Goal: Find specific page/section: Find specific page/section

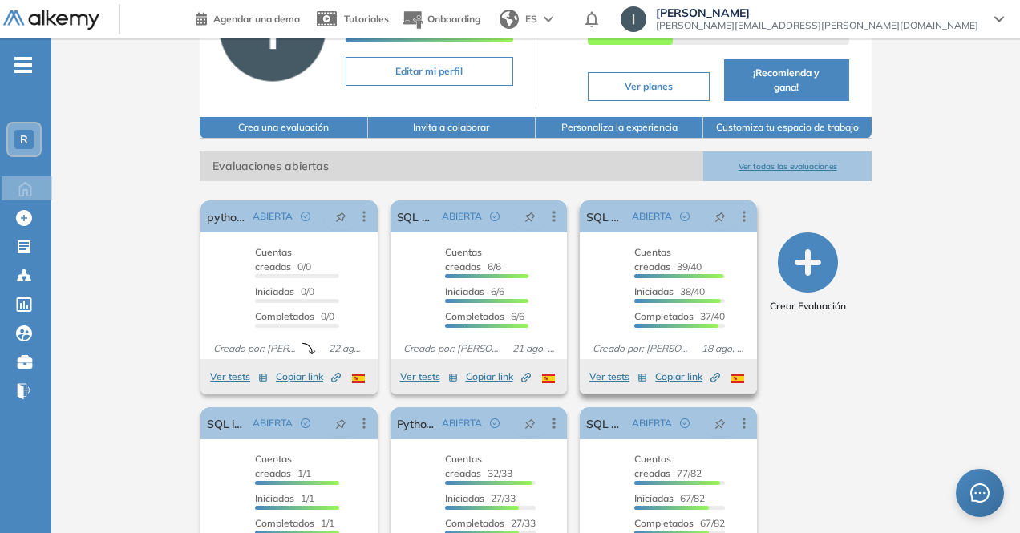
scroll to position [215, 0]
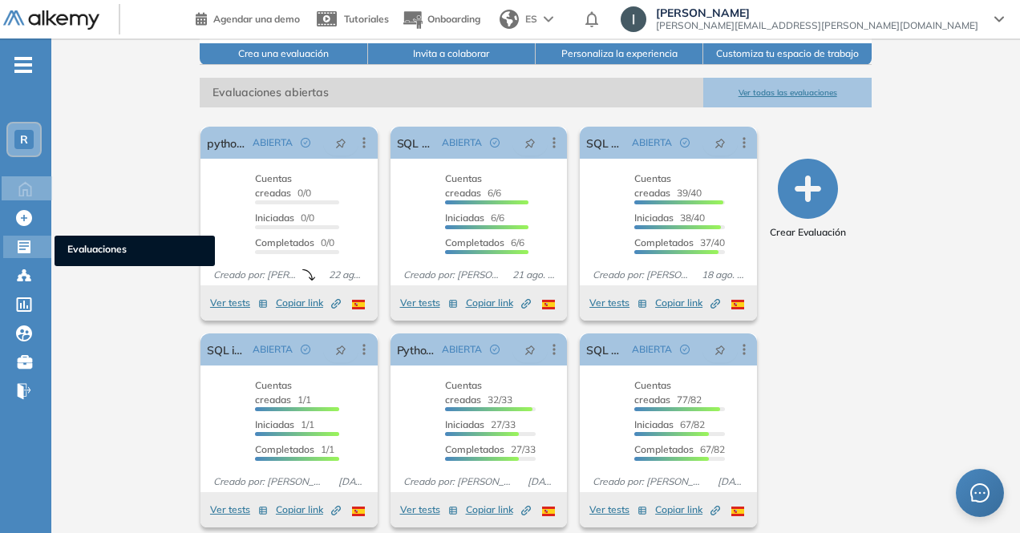
click at [20, 246] on icon at bounding box center [24, 247] width 16 height 16
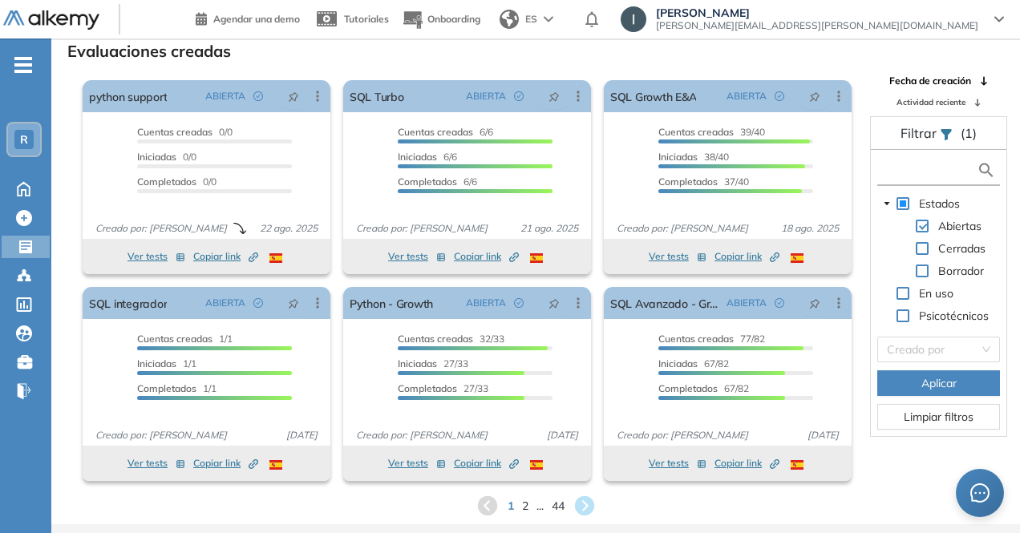
click at [908, 165] on input "text" at bounding box center [928, 170] width 95 height 17
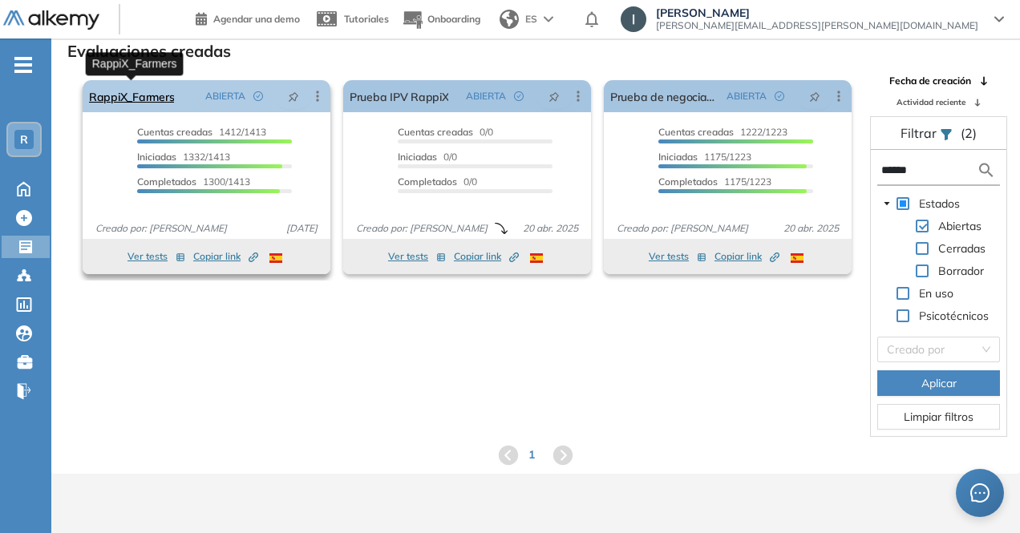
type input "******"
click at [131, 95] on link "RappiX_Farmers" at bounding box center [131, 96] width 85 height 32
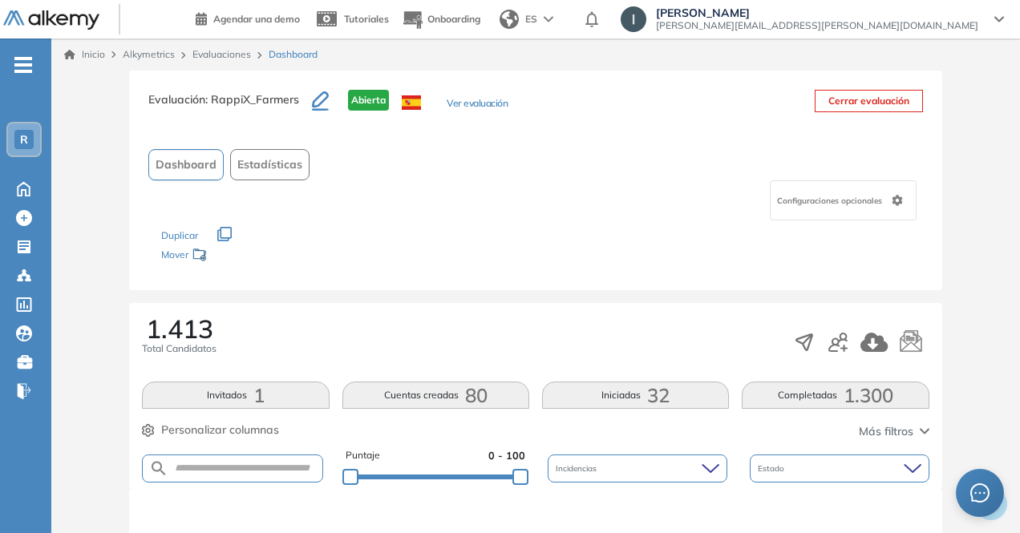
scroll to position [160, 0]
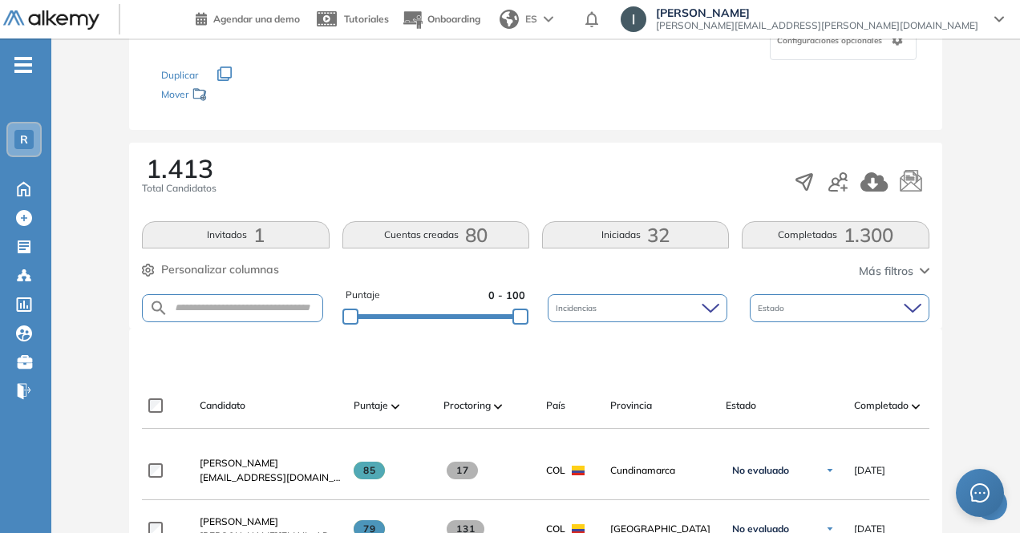
click at [213, 298] on form at bounding box center [232, 308] width 180 height 28
click at [202, 314] on form at bounding box center [232, 308] width 180 height 28
click at [204, 308] on input "text" at bounding box center [244, 308] width 153 height 12
type input "********"
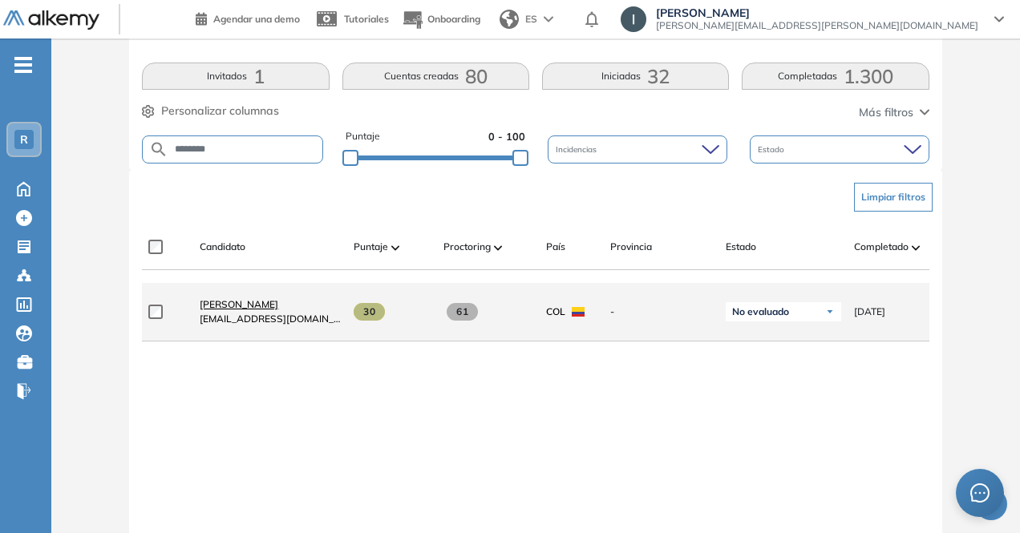
scroll to position [321, 0]
click at [362, 314] on span at bounding box center [369, 311] width 31 height 18
click at [242, 309] on span "[PERSON_NAME]" at bounding box center [239, 303] width 79 height 12
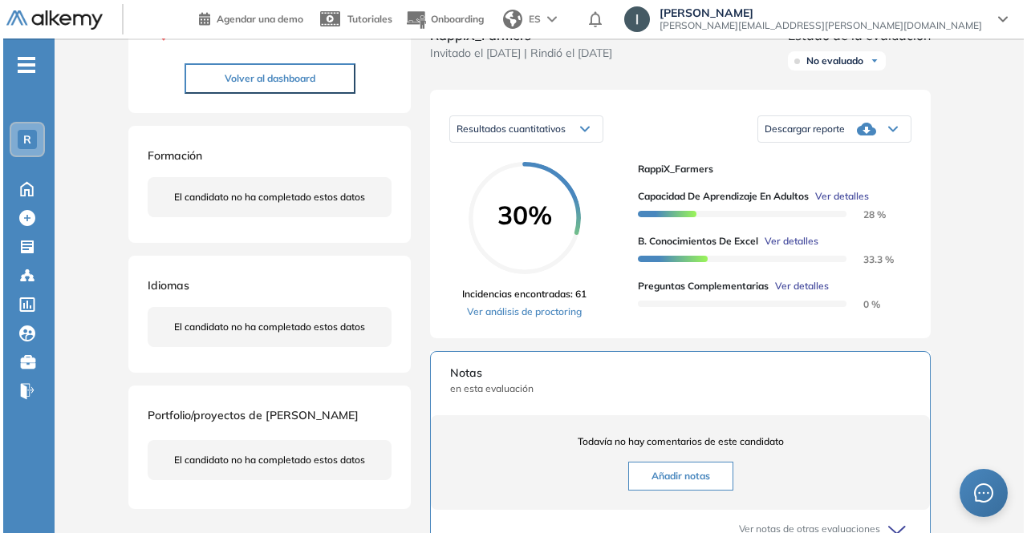
scroll to position [278, 0]
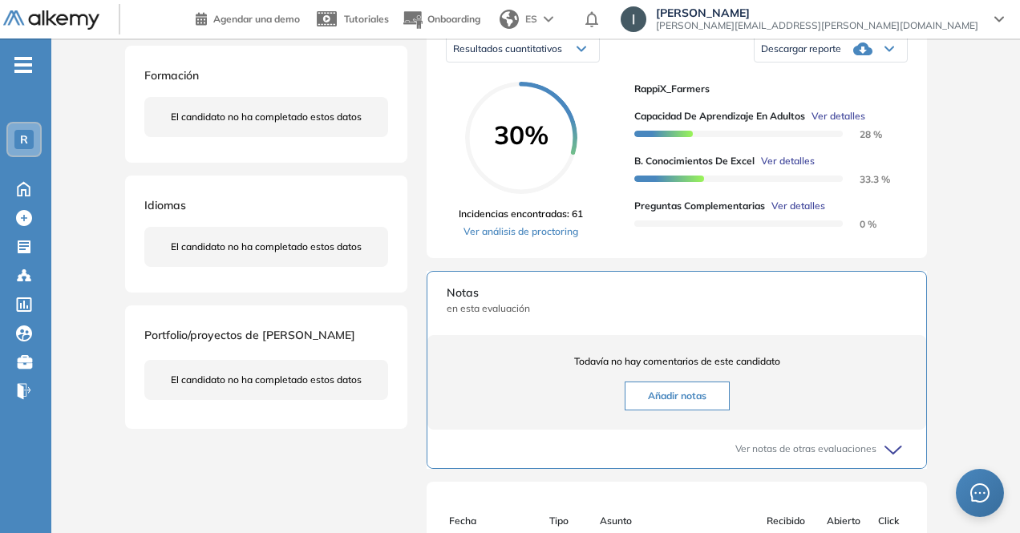
click at [679, 227] on div at bounding box center [738, 224] width 209 height 6
click at [784, 168] on span "Ver detalles" at bounding box center [788, 161] width 54 height 14
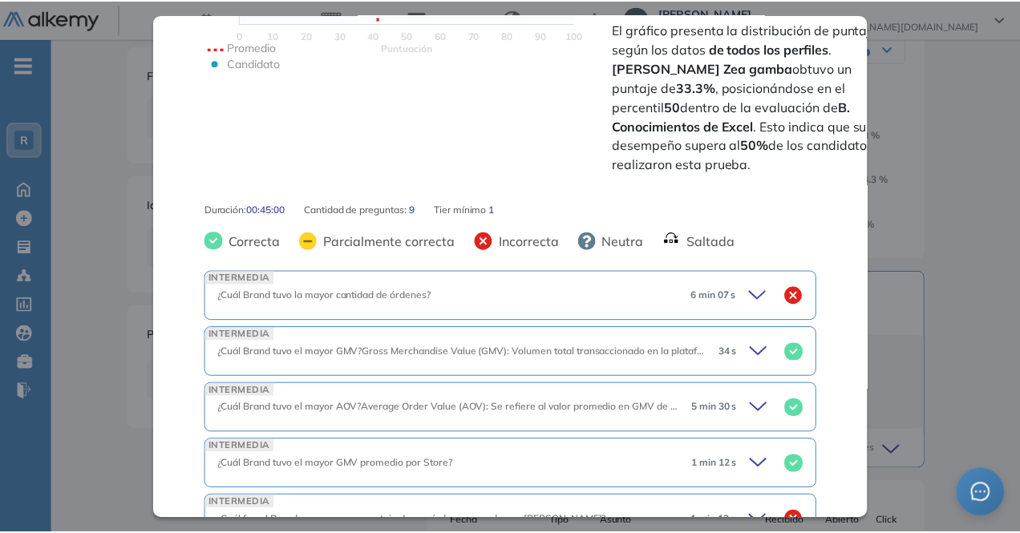
scroll to position [329, 0]
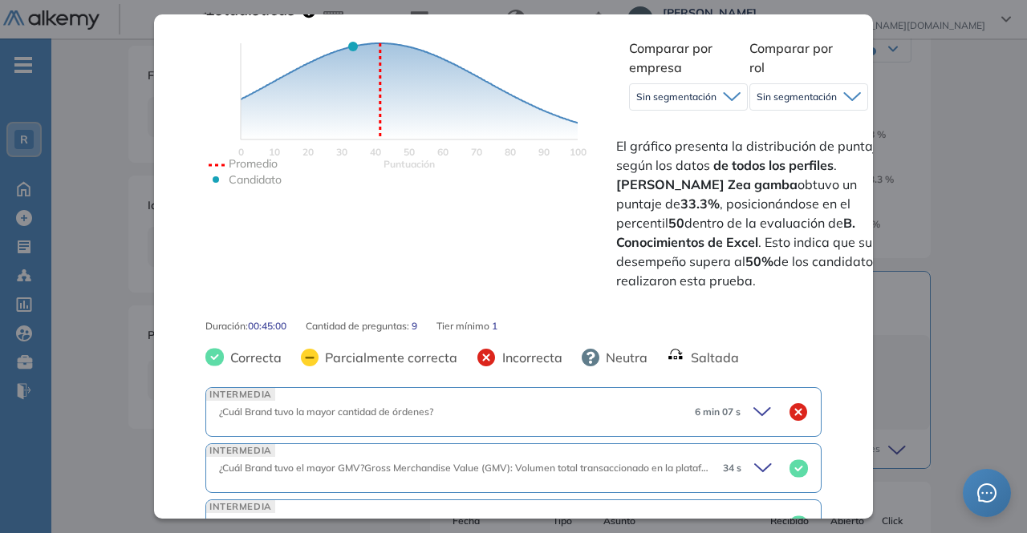
click at [961, 72] on div "Inicio Alkymetrics Evaluaciones Dashboard Candidato B. Conocimientos de Excel I…" at bounding box center [538, 260] width 975 height 999
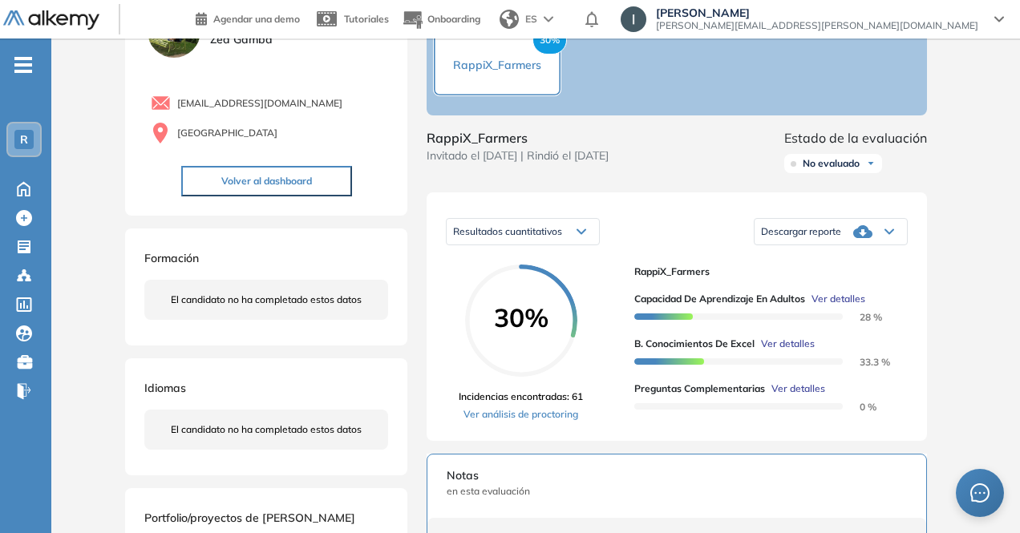
scroll to position [0, 0]
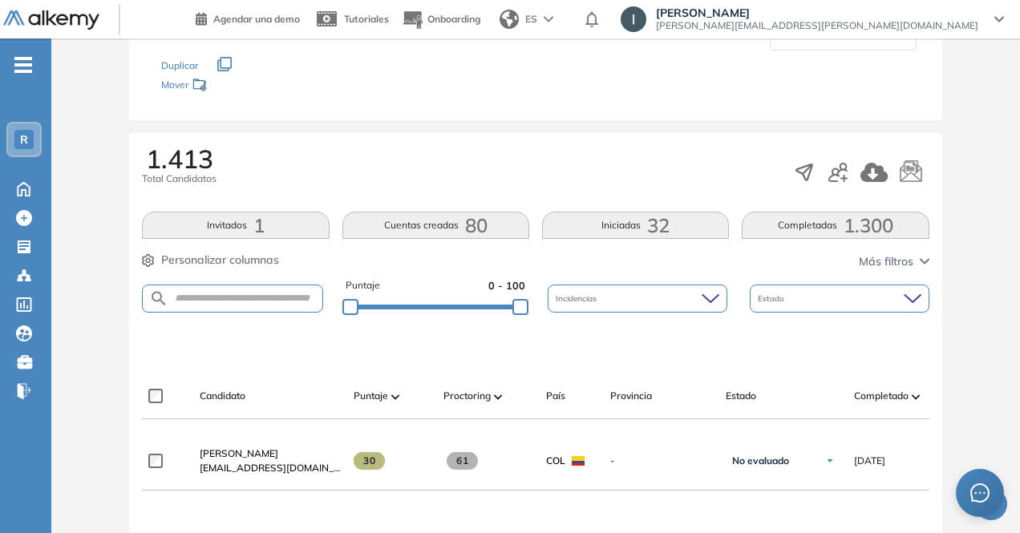
scroll to position [321, 0]
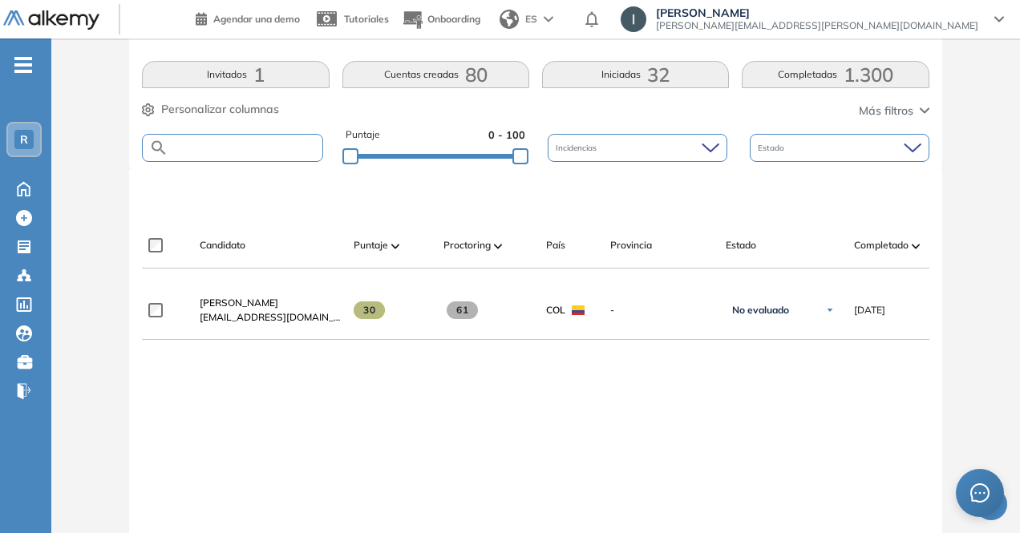
click at [245, 142] on input "text" at bounding box center [244, 148] width 153 height 12
type input "**********"
